Goal: Task Accomplishment & Management: Complete application form

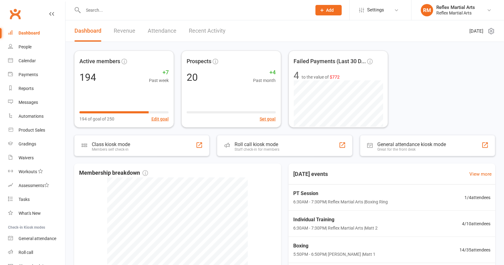
click at [326, 10] on span "Add" at bounding box center [330, 10] width 8 height 5
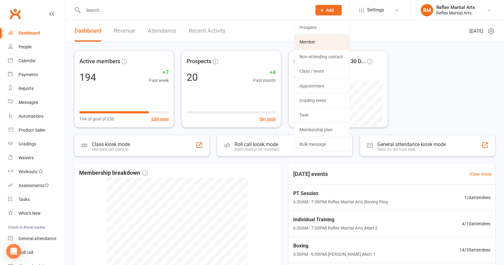
click at [318, 40] on link "Member" at bounding box center [321, 42] width 55 height 14
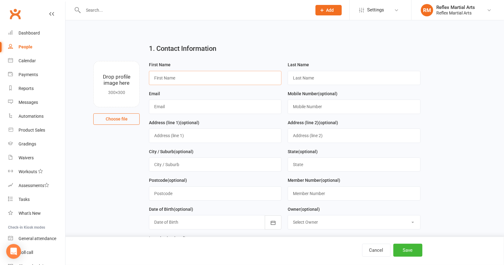
click at [199, 77] on input "text" at bounding box center [215, 78] width 132 height 14
type input "tomi"
click at [314, 79] on input "text" at bounding box center [353, 78] width 132 height 14
type input "[PERSON_NAME]"
click at [158, 110] on input "text" at bounding box center [215, 107] width 132 height 14
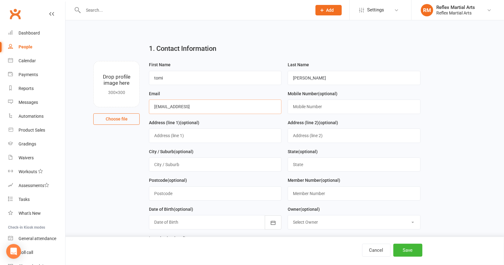
type input "[EMAIL_ADDRESS]"
click at [322, 105] on input "text" at bounding box center [353, 107] width 132 height 14
type input "0452596394"
click at [179, 139] on input "text" at bounding box center [215, 136] width 132 height 14
click at [237, 129] on input "4/1" at bounding box center [215, 136] width 132 height 14
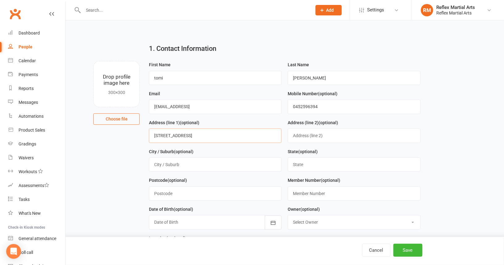
type input "[STREET_ADDRESS]"
click at [177, 168] on input "text" at bounding box center [215, 165] width 132 height 14
type input "Wollongong"
click at [180, 197] on input "text" at bounding box center [215, 194] width 132 height 14
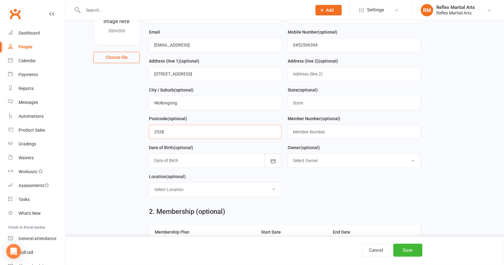
type input "2528"
click at [313, 104] on input "text" at bounding box center [353, 103] width 132 height 14
type input "[GEOGRAPHIC_DATA]"
click at [185, 168] on div "Date of Birth (optional) [DATE] - [DATE] 2021 2022 2023 2024 2025 2026 2027 202…" at bounding box center [215, 158] width 139 height 29
click at [193, 156] on div at bounding box center [215, 161] width 132 height 14
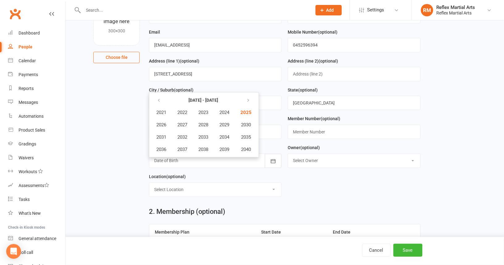
click at [177, 161] on div at bounding box center [215, 161] width 132 height 14
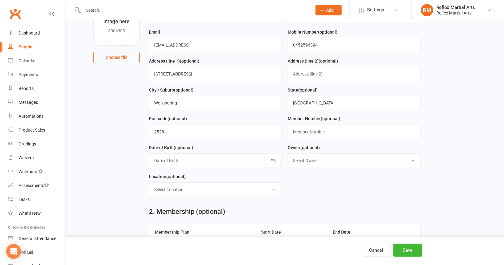
click at [176, 161] on div at bounding box center [215, 161] width 132 height 14
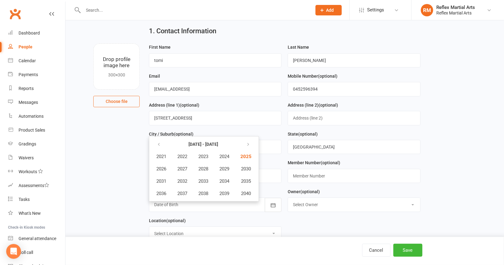
scroll to position [31, 0]
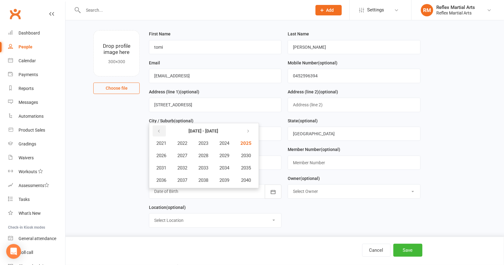
click at [159, 129] on icon "button" at bounding box center [159, 131] width 4 height 5
click at [248, 144] on span "2005" at bounding box center [245, 144] width 10 height 6
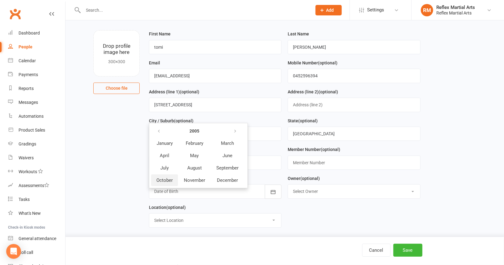
click at [166, 180] on span "October" at bounding box center [164, 181] width 16 height 6
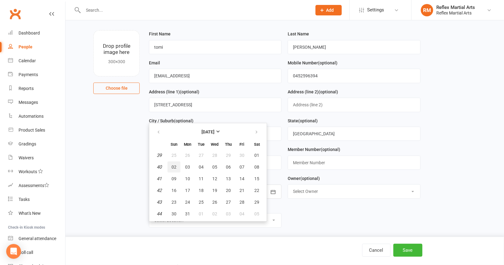
click at [173, 167] on span "02" at bounding box center [173, 167] width 5 height 5
type input "[DATE]"
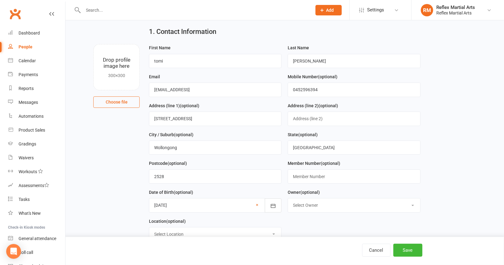
scroll to position [62, 0]
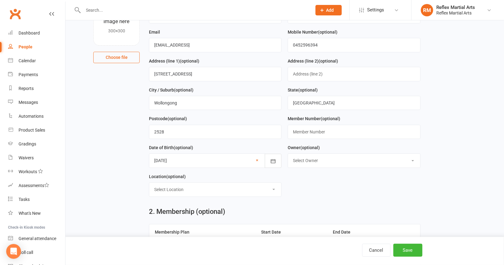
click at [181, 189] on select "Select Location Boxing Ring Example Room (Rename me!) Matt 1 Matt 2 MMA Cage" at bounding box center [215, 190] width 132 height 14
click at [327, 190] on form "First Name [PERSON_NAME] Last Name [PERSON_NAME] Email [EMAIL_ADDRESS] Mobile N…" at bounding box center [285, 100] width 278 height 203
click at [173, 188] on select "Select Location Boxing Ring Example Room (Rename me!) Matt 1 Matt 2 MMA Cage" at bounding box center [215, 190] width 132 height 14
click at [138, 210] on main "1. Contact Information Drop profile image here 300×300 Choose file First Name […" at bounding box center [284, 196] width 421 height 438
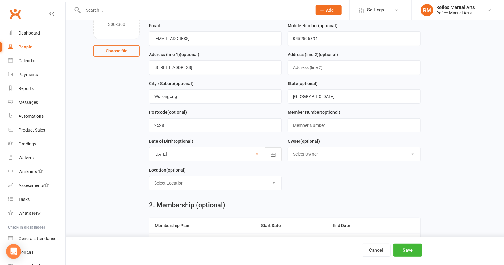
scroll to position [93, 0]
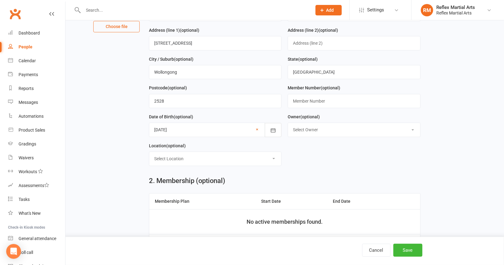
click at [190, 161] on select "Select Location Boxing Ring Example Room (Rename me!) Matt 1 Matt 2 MMA Cage" at bounding box center [215, 159] width 132 height 14
click at [347, 157] on form "First Name [PERSON_NAME] Last Name [PERSON_NAME] Email [EMAIL_ADDRESS] Mobile N…" at bounding box center [285, 70] width 278 height 203
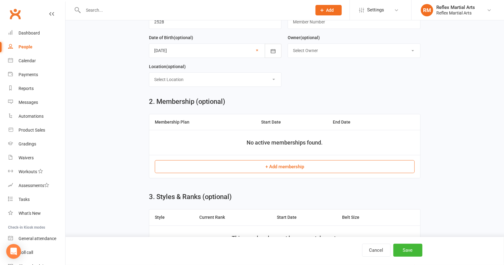
scroll to position [185, 0]
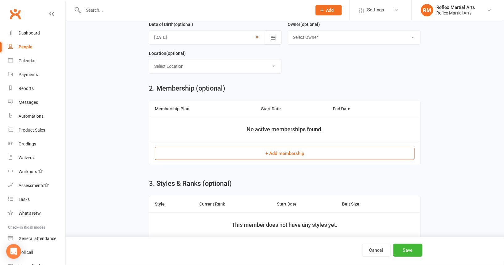
click at [307, 151] on button "+ Add membership" at bounding box center [285, 153] width 260 height 13
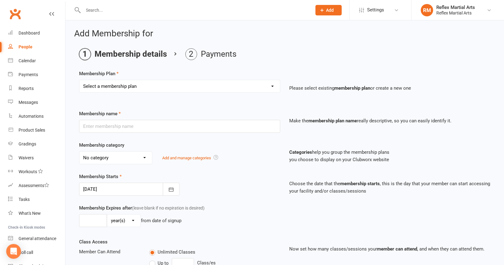
click at [274, 85] on select "Select a membership plan Create new Membership Plan Adults no contact plan $52 …" at bounding box center [179, 86] width 200 height 12
select select "11"
click at [79, 80] on select "Select a membership plan Create new Membership Plan Adults no contact plan $52 …" at bounding box center [179, 86] width 200 height 12
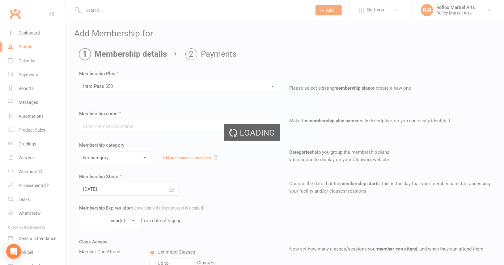
type input "Intro Pass $50"
type input "2"
select select "1"
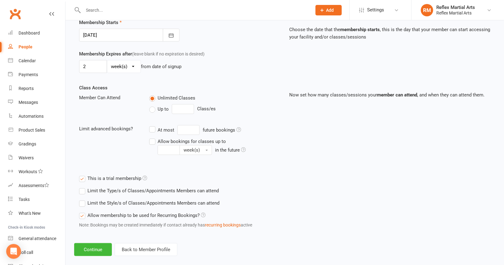
scroll to position [161, 0]
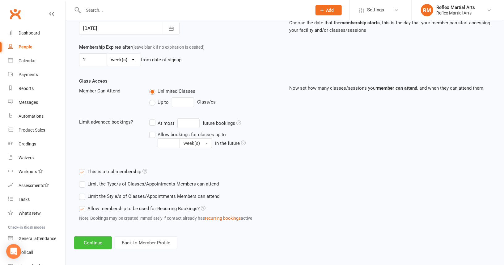
click at [98, 239] on button "Continue" at bounding box center [93, 243] width 38 height 13
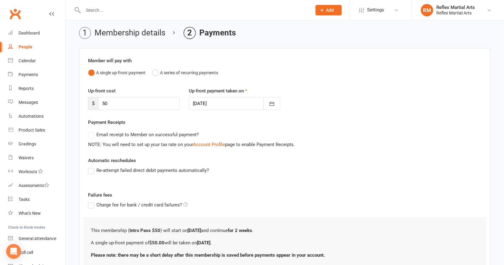
scroll to position [62, 0]
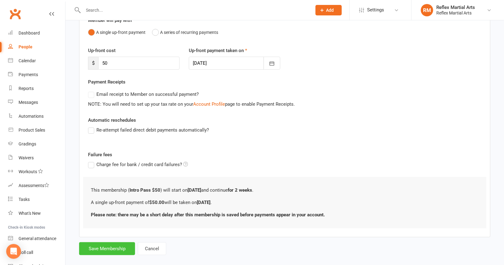
click at [110, 245] on button "Save Membership" at bounding box center [107, 249] width 56 height 13
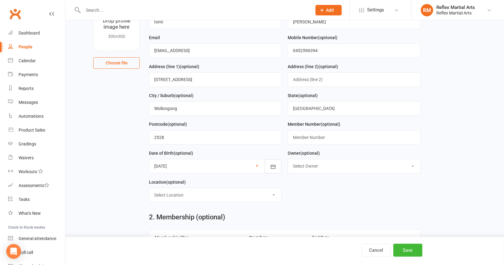
scroll to position [62, 0]
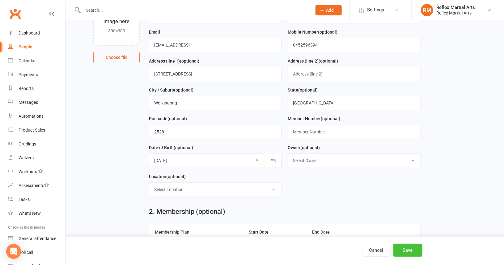
click at [412, 250] on button "Save" at bounding box center [407, 250] width 29 height 13
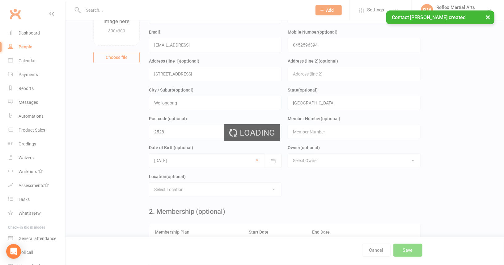
scroll to position [0, 0]
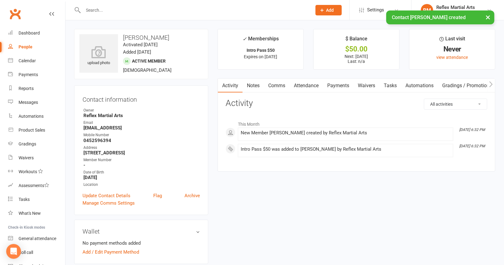
click at [346, 85] on link "Payments" at bounding box center [338, 86] width 31 height 14
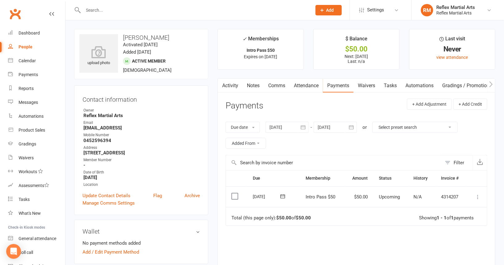
click at [477, 195] on icon at bounding box center [477, 197] width 6 height 6
click at [459, 219] on link "Mark as Paid (POS)" at bounding box center [450, 221] width 61 height 12
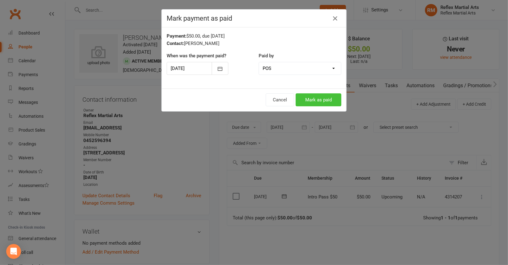
click at [324, 99] on button "Mark as paid" at bounding box center [319, 100] width 46 height 13
